Goal: Task Accomplishment & Management: Check status

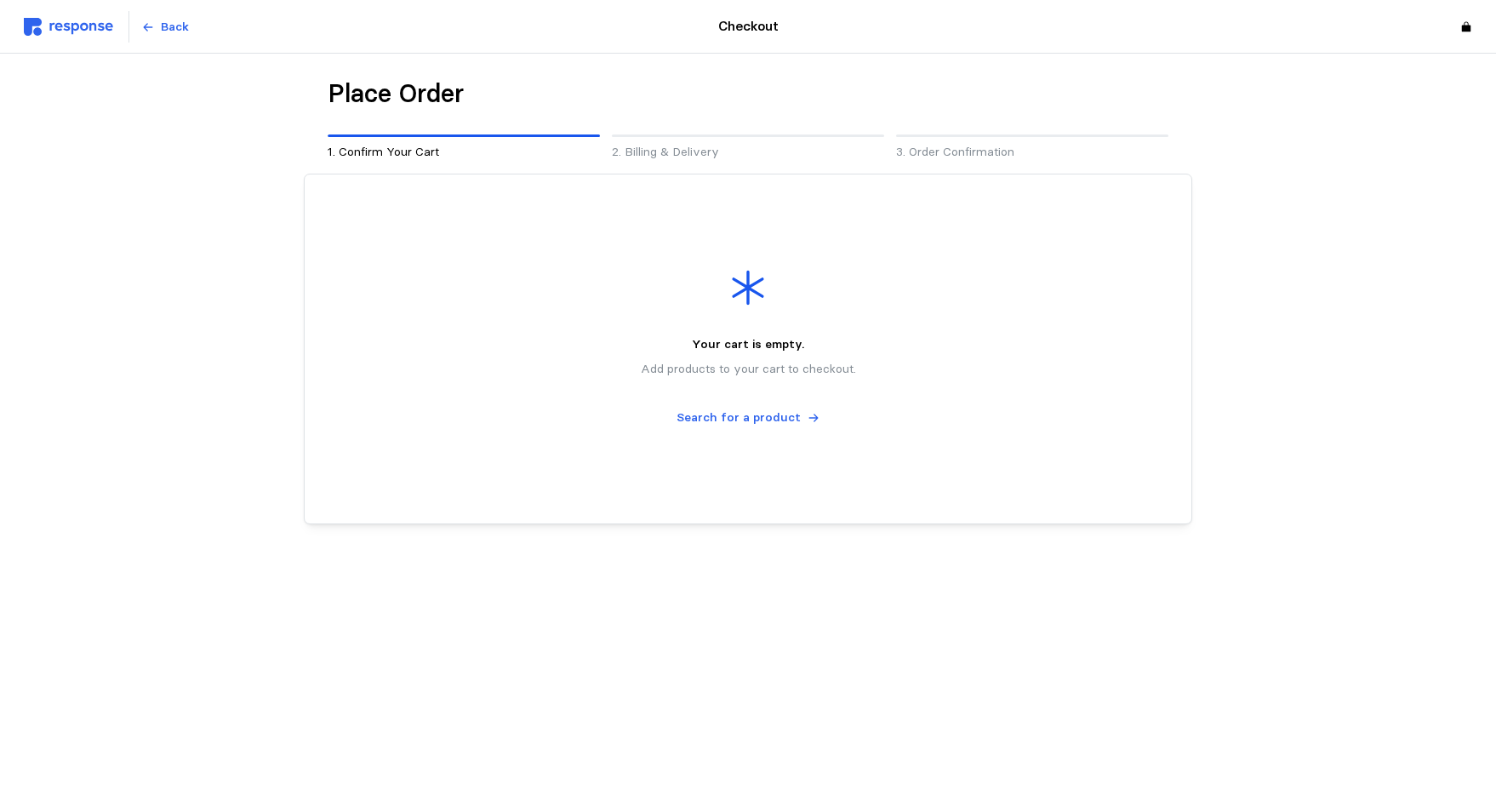
click at [88, 22] on img at bounding box center [68, 26] width 90 height 18
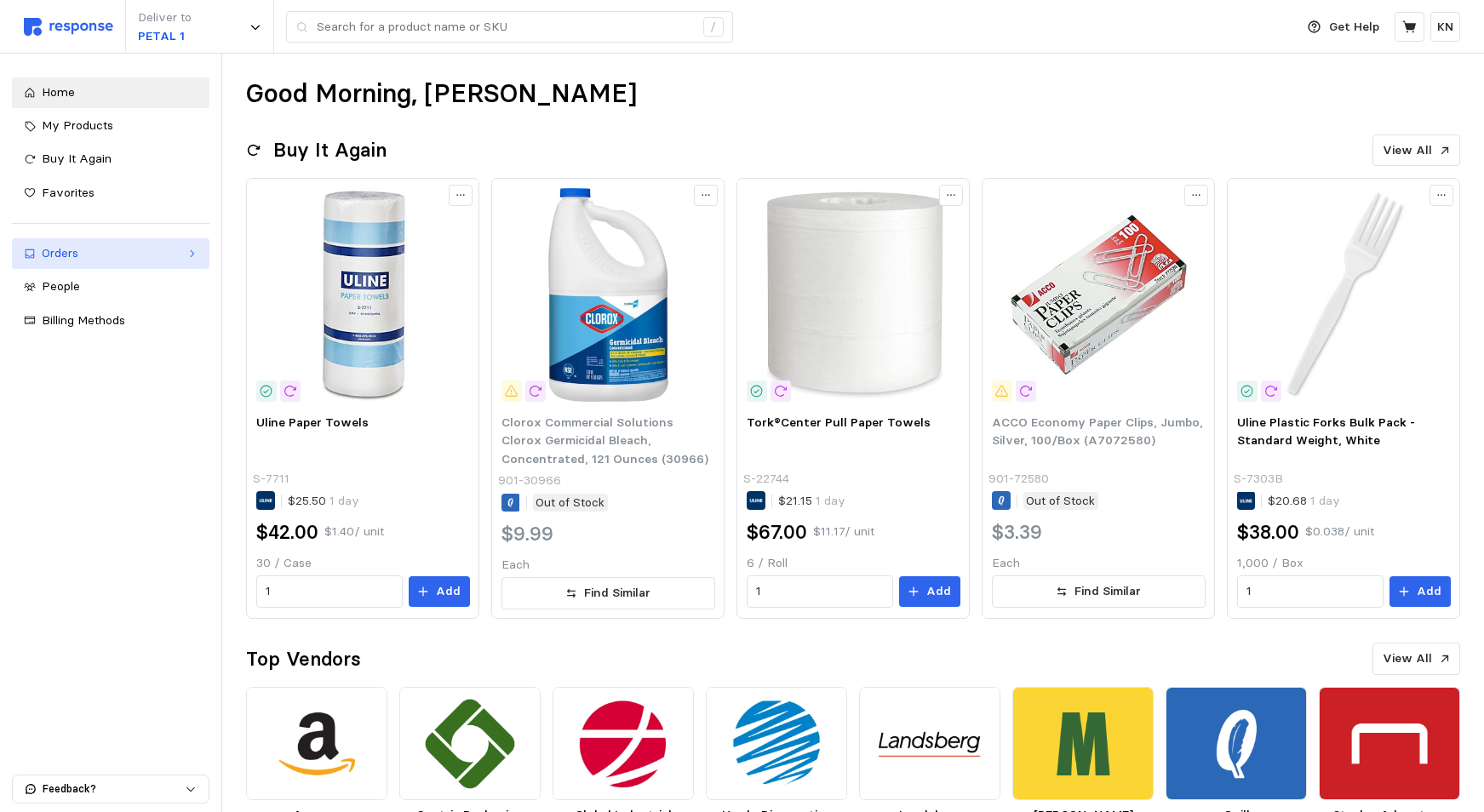
click at [73, 257] on div "Orders" at bounding box center [110, 254] width 138 height 19
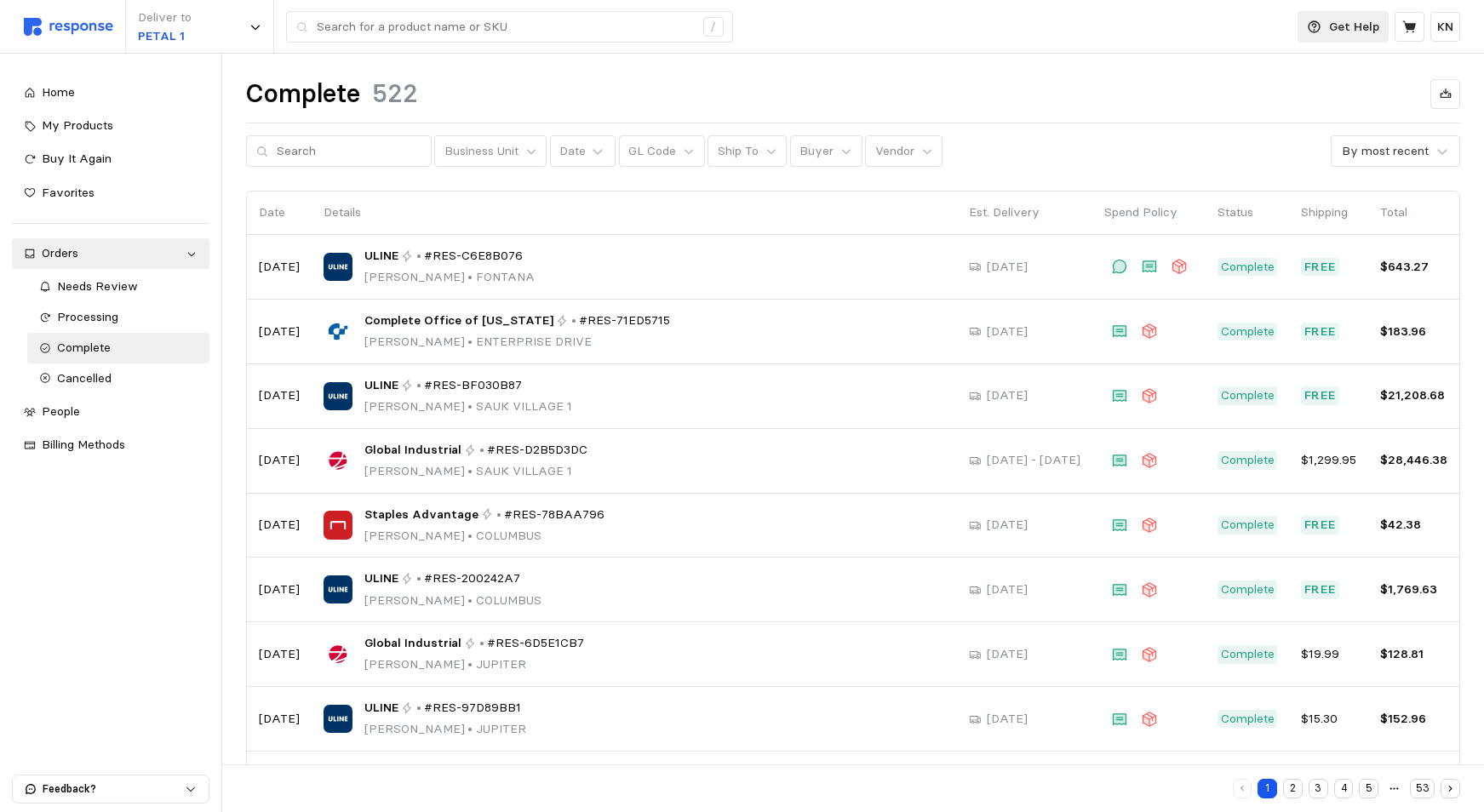
click at [1358, 26] on p "Get Help" at bounding box center [1354, 27] width 50 height 19
click at [1303, 66] on p "Help Center" at bounding box center [1323, 68] width 106 height 19
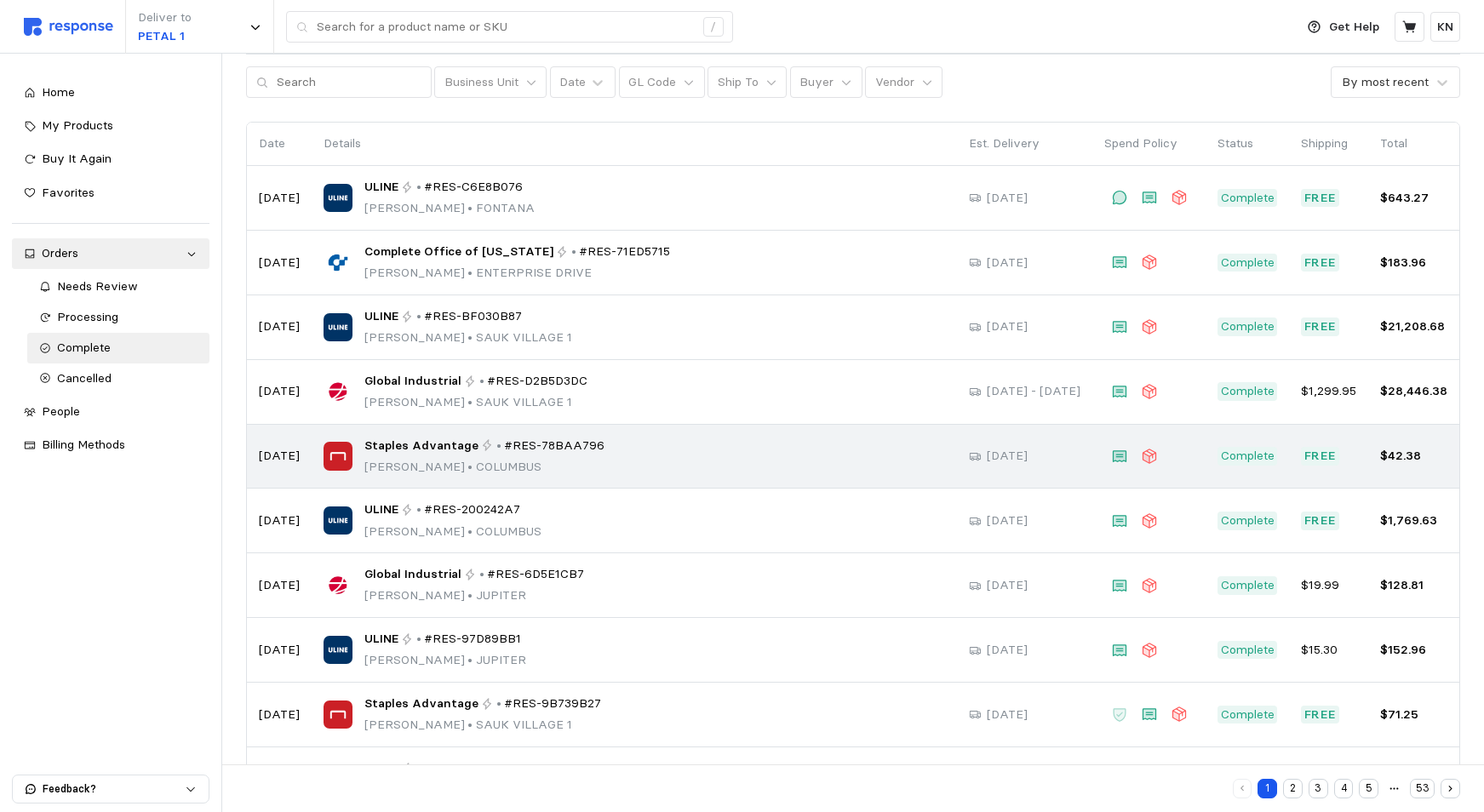
scroll to position [140, 0]
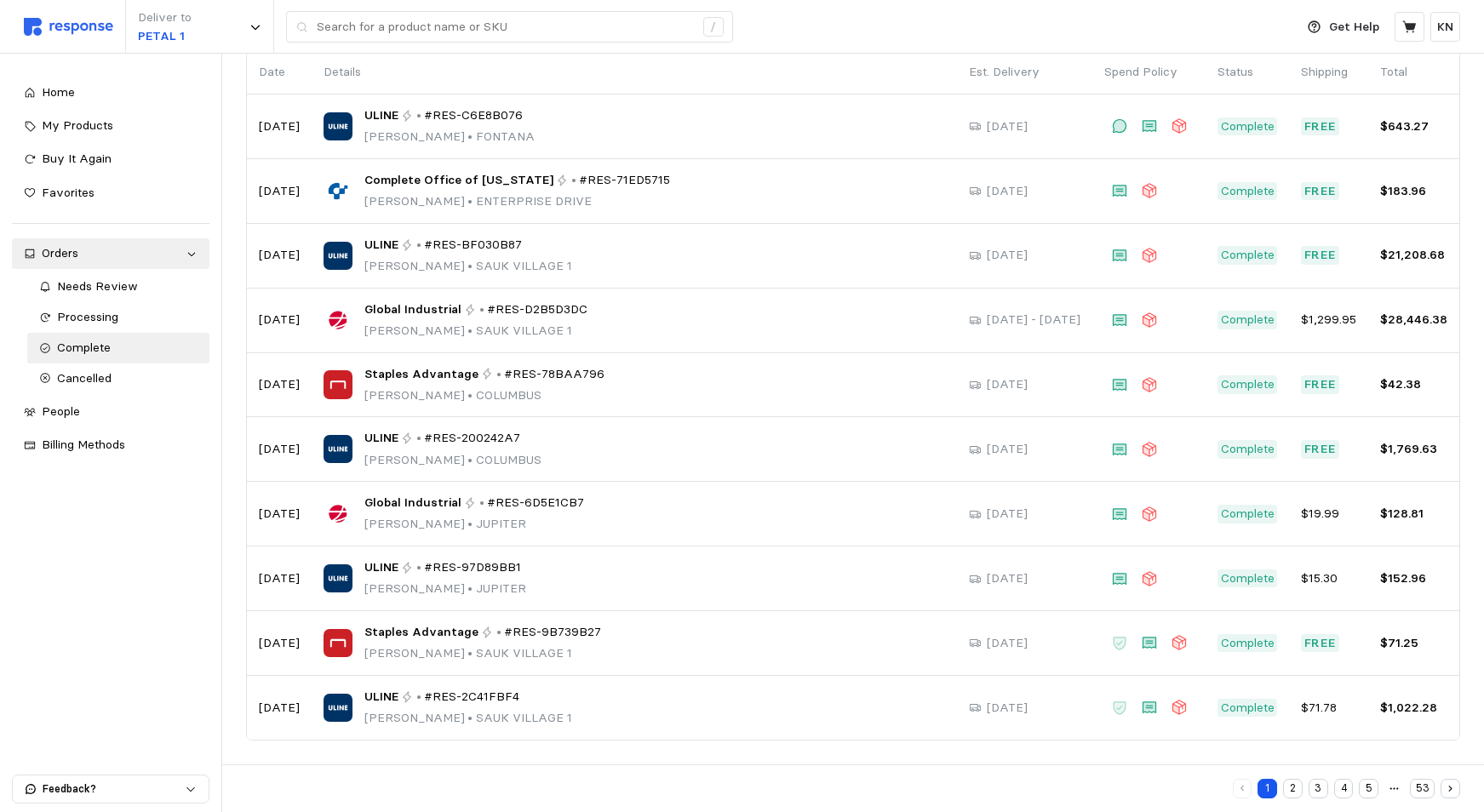
click at [1322, 790] on button "3" at bounding box center [1318, 788] width 20 height 20
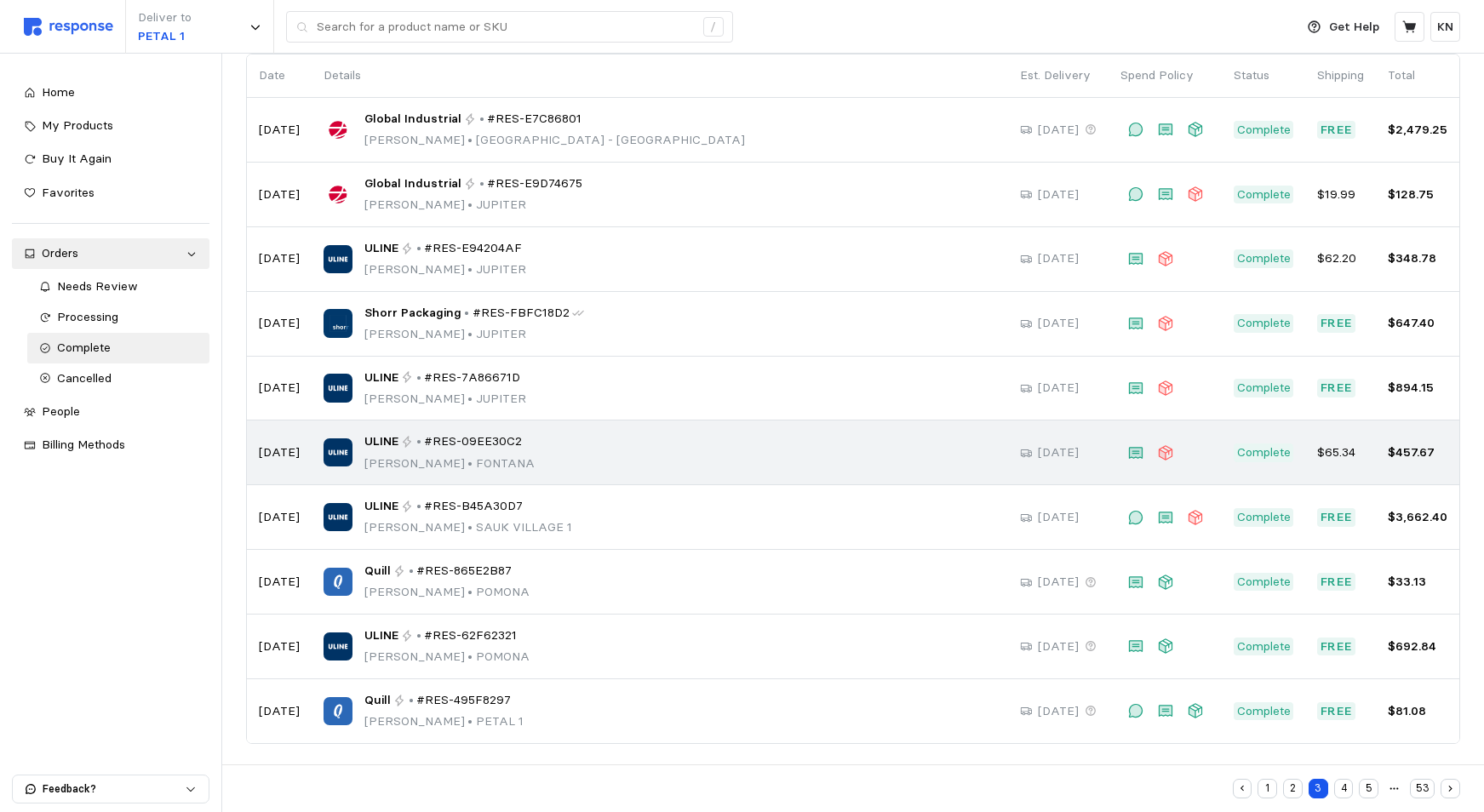
scroll to position [140, 0]
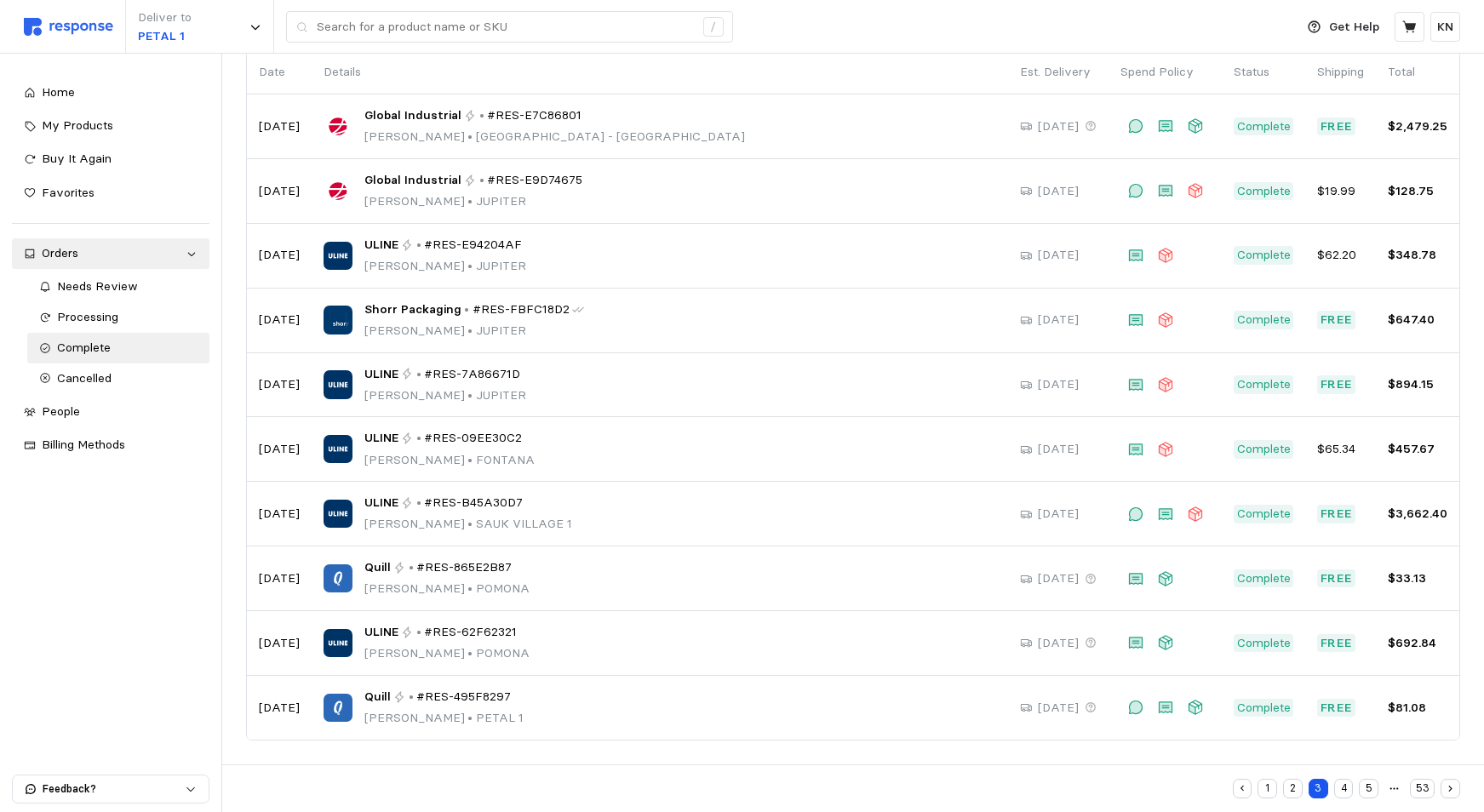
click at [1343, 785] on button "4" at bounding box center [1344, 788] width 20 height 20
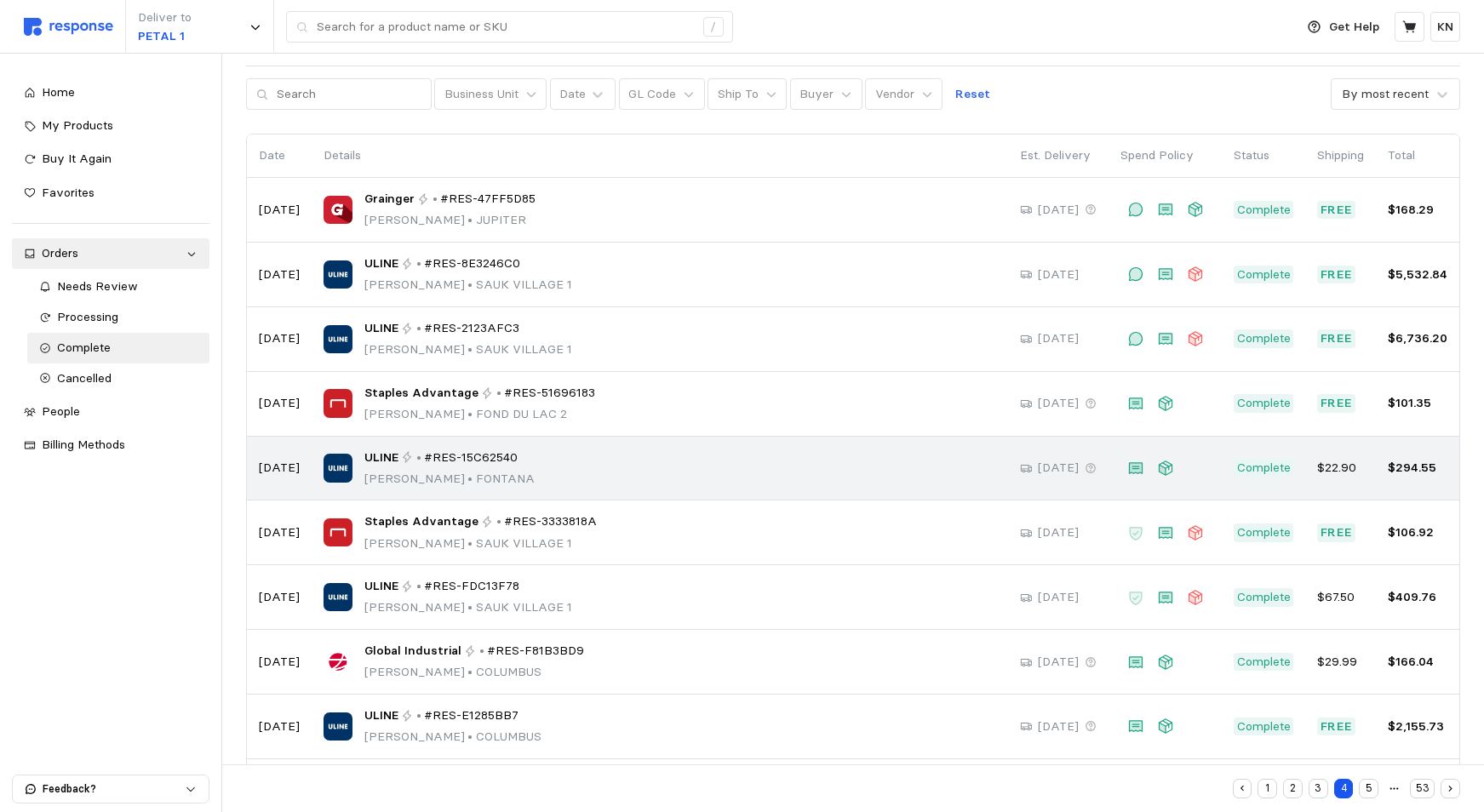
scroll to position [140, 0]
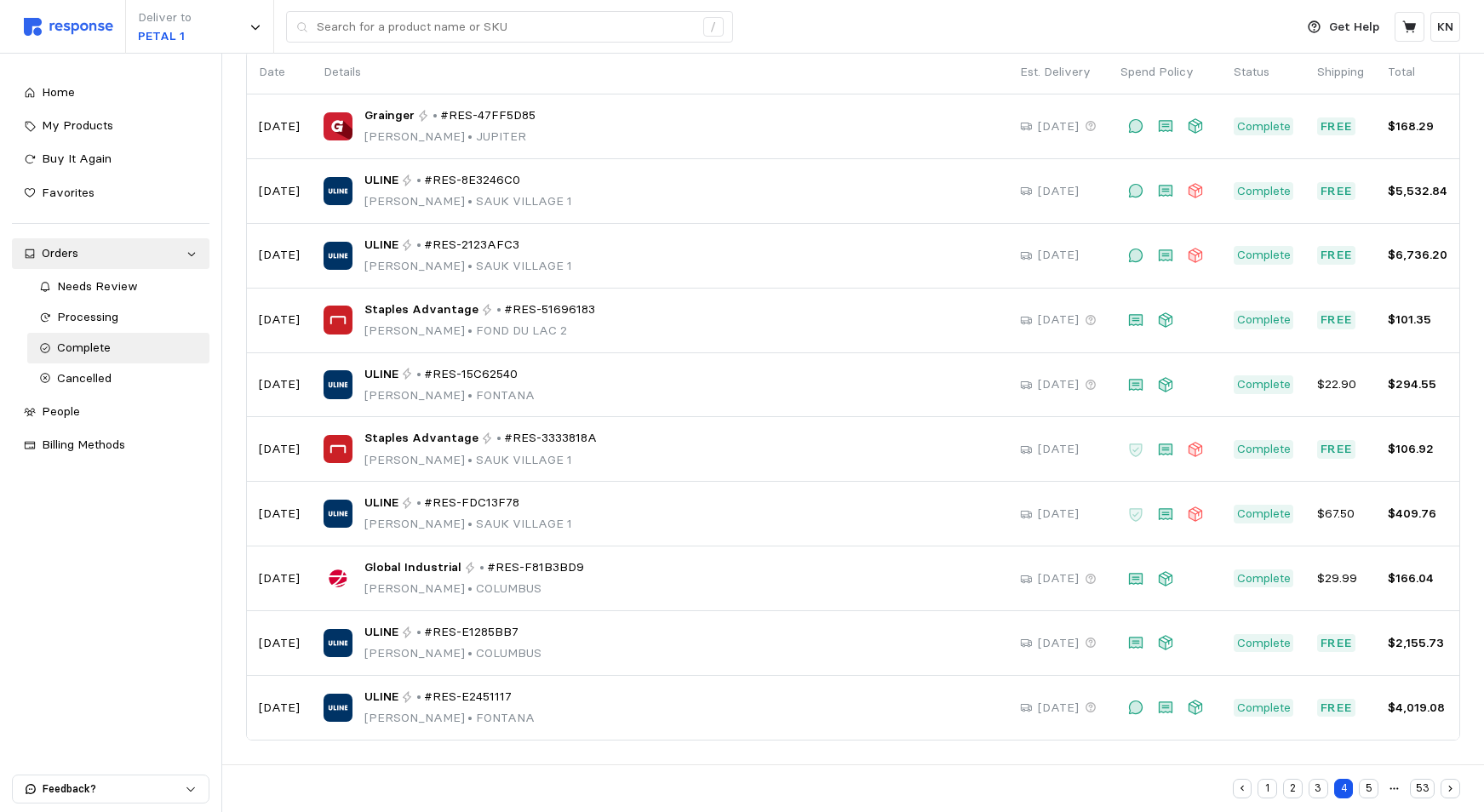
click at [1367, 786] on button "5" at bounding box center [1369, 788] width 20 height 20
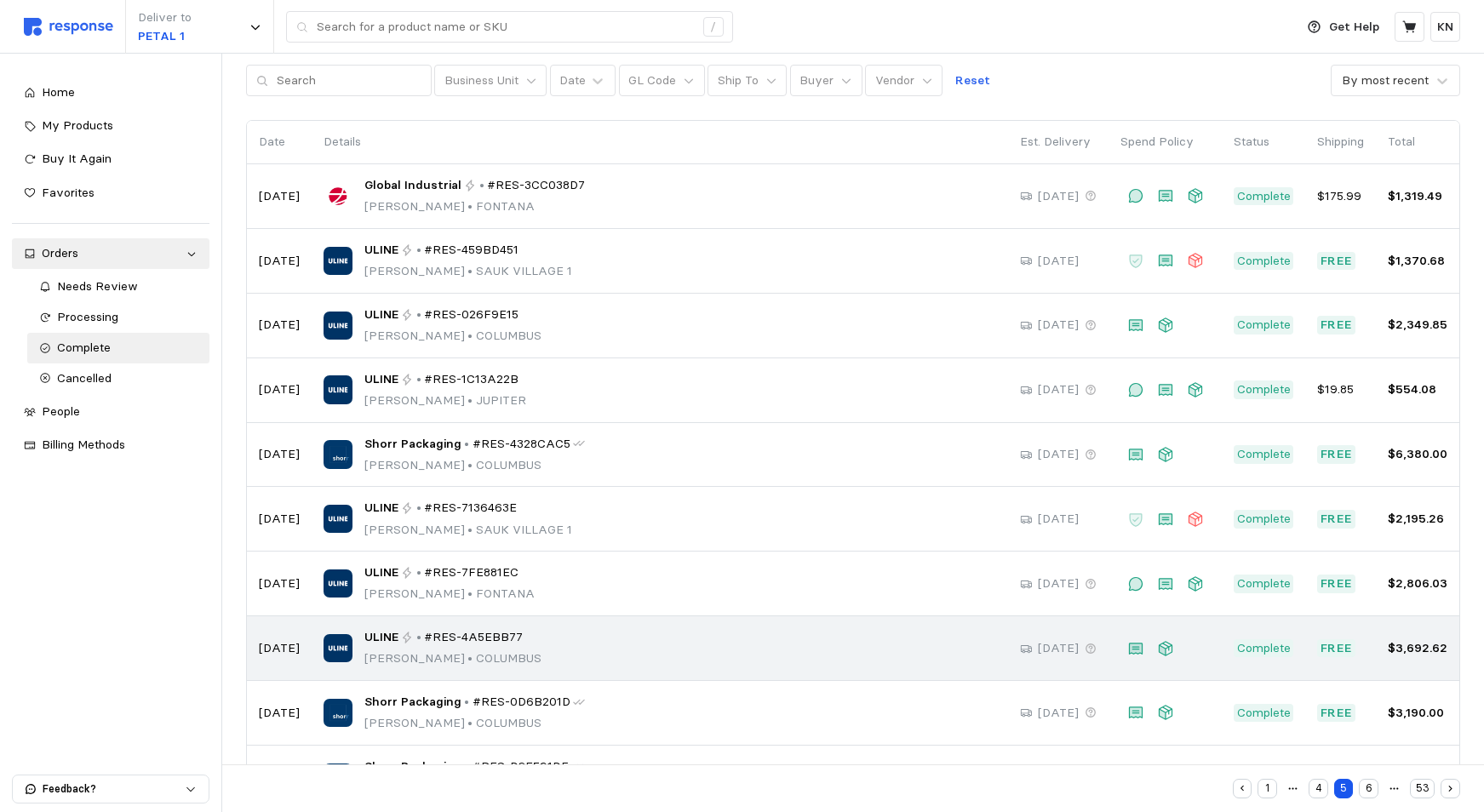
scroll to position [140, 0]
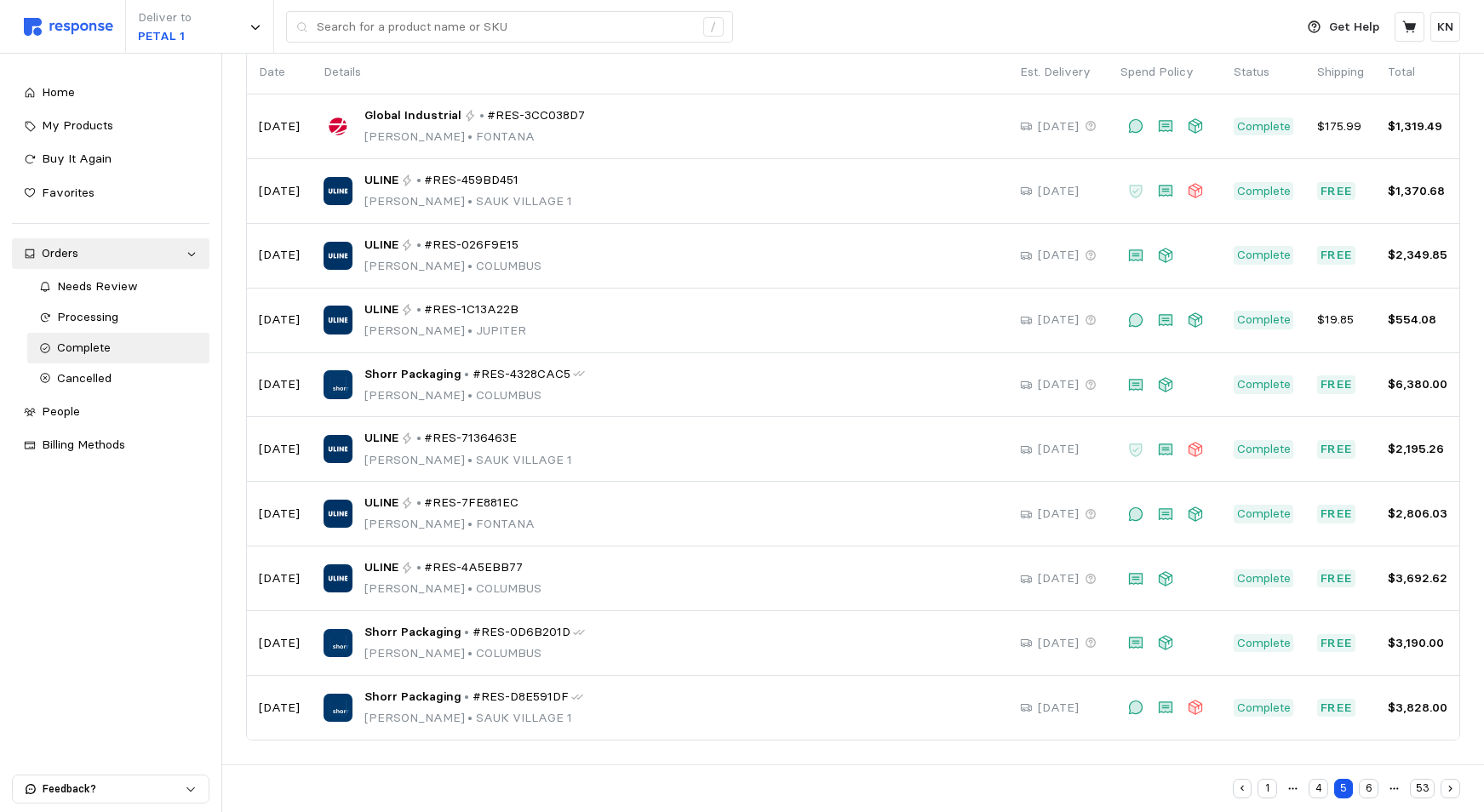
click at [1371, 792] on button "6" at bounding box center [1369, 788] width 20 height 20
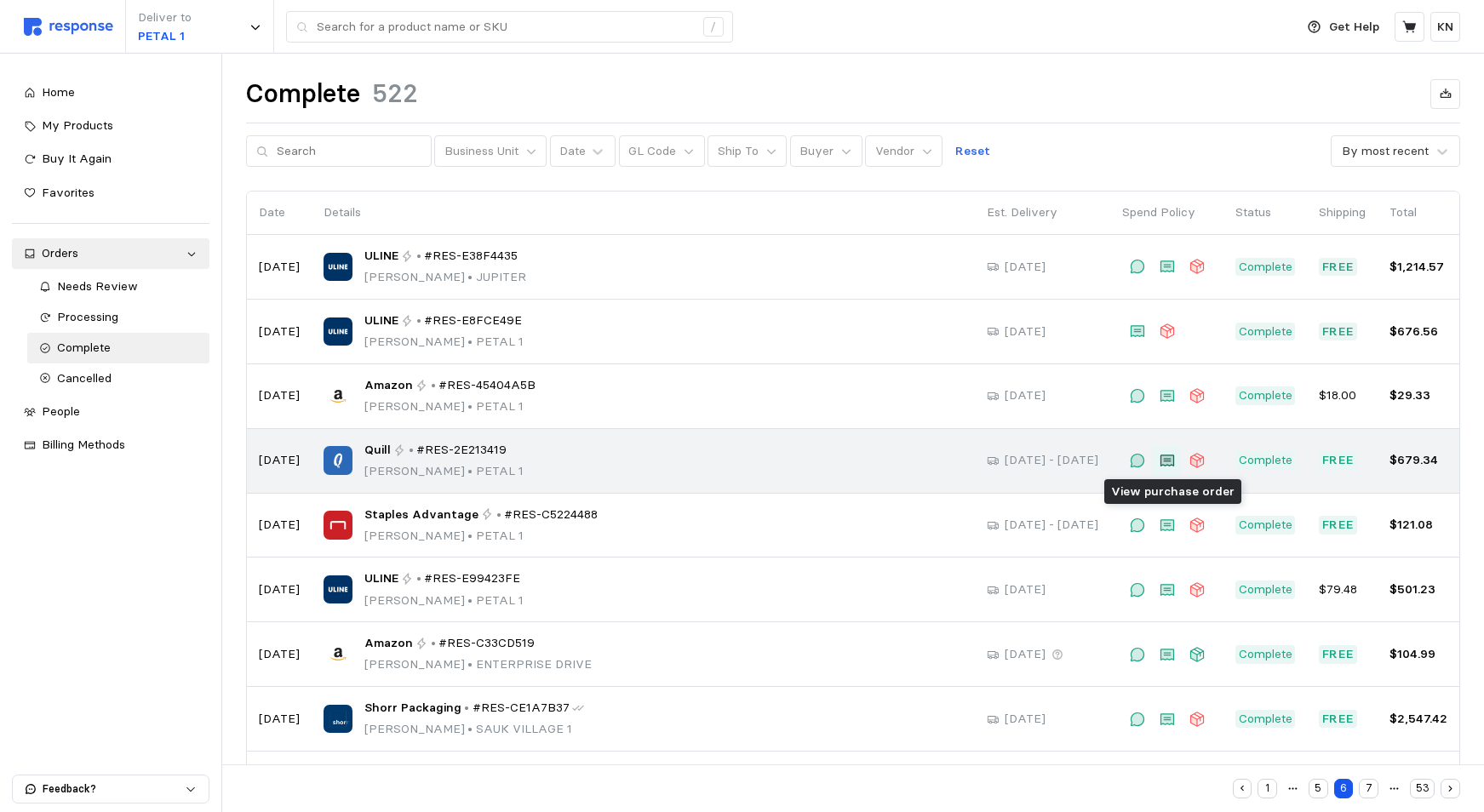
click at [1168, 460] on icon at bounding box center [1166, 460] width 13 height 11
click at [1139, 459] on icon at bounding box center [1137, 460] width 13 height 13
